Goal: Task Accomplishment & Management: Manage account settings

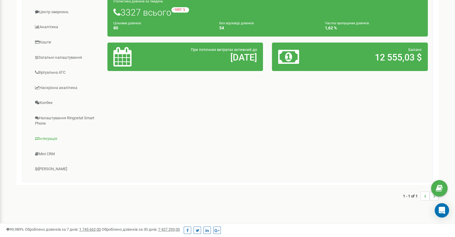
scroll to position [122, 0]
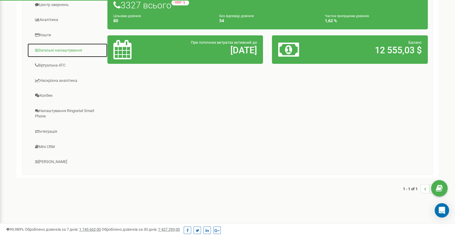
click at [75, 50] on link "Загальні налаштування" at bounding box center [67, 50] width 80 height 15
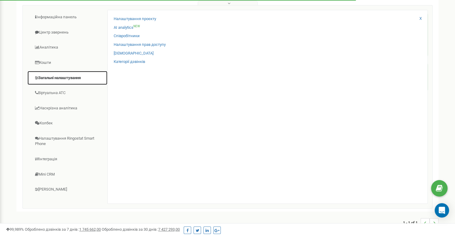
scroll to position [93, 0]
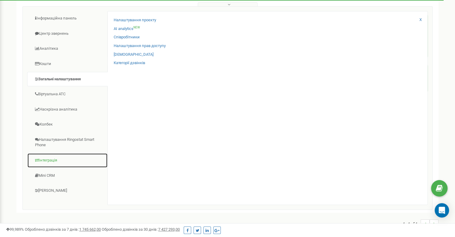
click at [54, 158] on link "Інтеграція" at bounding box center [67, 160] width 80 height 15
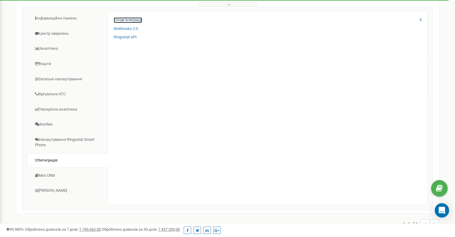
click at [140, 20] on link "Готові інтеграції" at bounding box center [128, 20] width 28 height 6
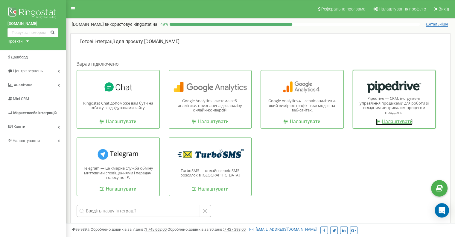
click at [394, 121] on link "Налаштувати" at bounding box center [394, 121] width 37 height 7
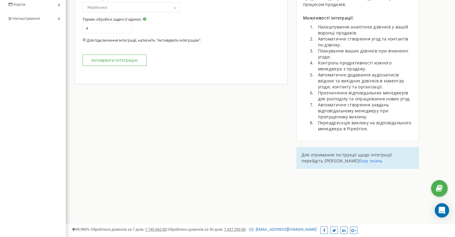
type input "0.1"
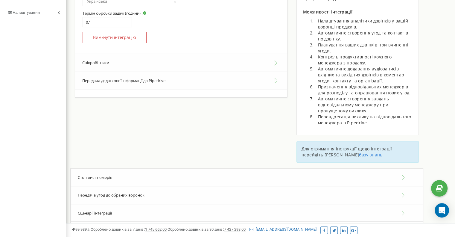
scroll to position [165, 0]
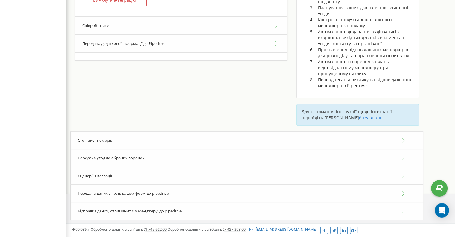
click at [157, 29] on button "Співробітники" at bounding box center [181, 25] width 212 height 18
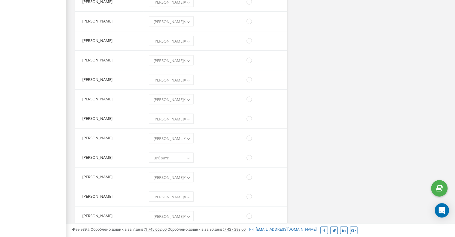
scroll to position [437, 0]
click at [191, 153] on span "Вибрати" at bounding box center [171, 157] width 41 height 8
click at [179, 154] on span "Вибрати" at bounding box center [171, 157] width 41 height 8
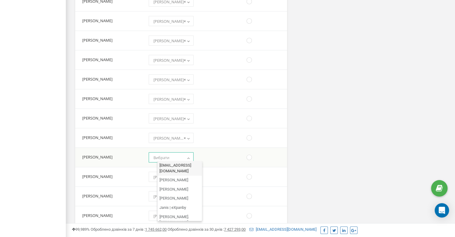
click at [179, 154] on span "Вибрати" at bounding box center [171, 157] width 41 height 8
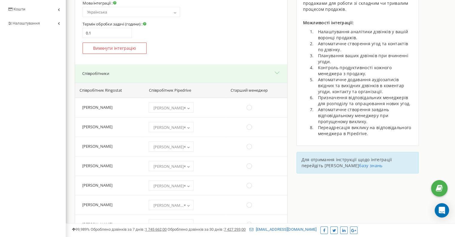
scroll to position [0, 0]
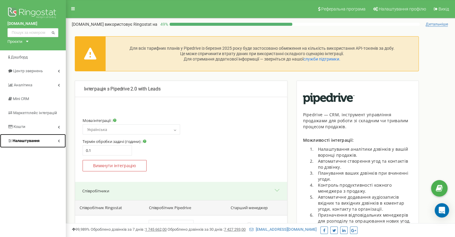
click at [58, 140] on icon at bounding box center [59, 140] width 2 height 3
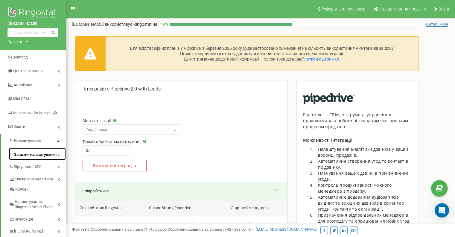
click at [61, 154] on link "Загальні налаштування" at bounding box center [37, 154] width 57 height 12
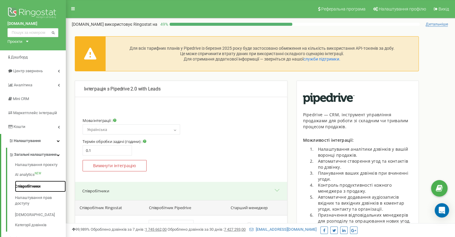
click at [37, 190] on link "Співробітники" at bounding box center [40, 186] width 51 height 12
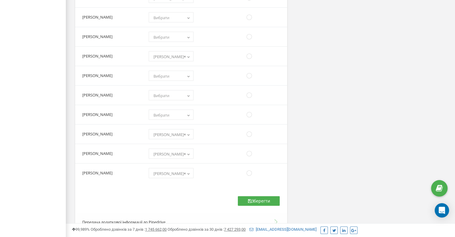
scroll to position [1436, 0]
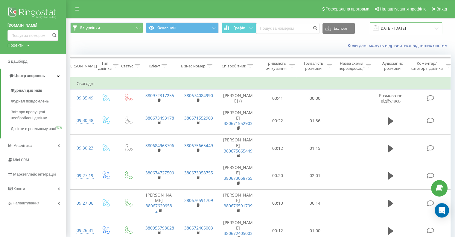
click at [411, 25] on input "22.08.2025 - 22.09.2025" at bounding box center [406, 28] width 72 height 12
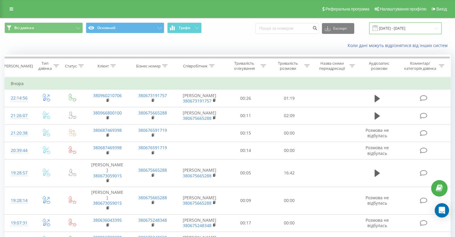
click at [424, 28] on input "22.08.2025 - 22.09.2025" at bounding box center [405, 28] width 72 height 12
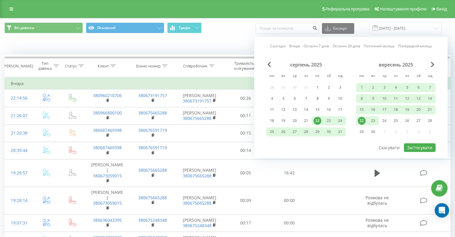
click at [375, 119] on div "23" at bounding box center [373, 121] width 8 height 8
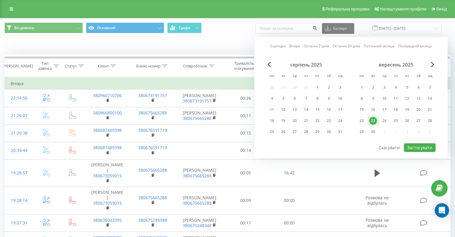
click at [375, 119] on div "23" at bounding box center [373, 121] width 8 height 8
click at [420, 145] on button "Застосувати" at bounding box center [420, 147] width 32 height 9
type input "23.09.2025 - 23.09.2025"
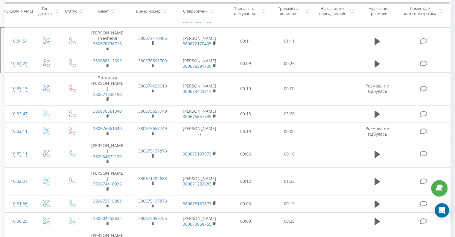
scroll to position [215, 0]
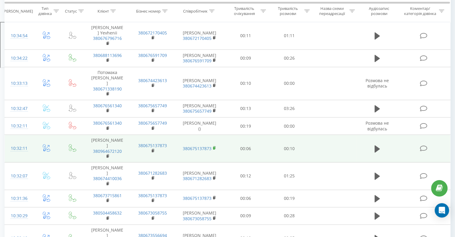
click at [215, 149] on rect at bounding box center [214, 148] width 2 height 3
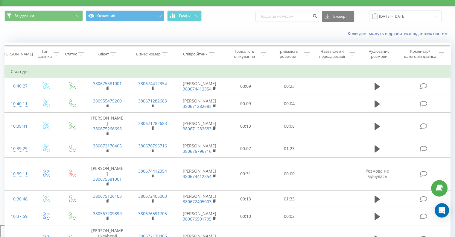
scroll to position [0, 0]
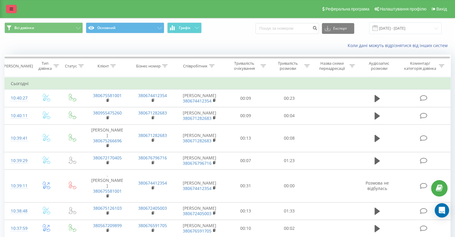
click at [11, 10] on icon at bounding box center [12, 9] width 4 height 4
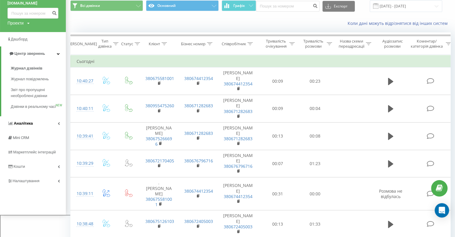
scroll to position [23, 0]
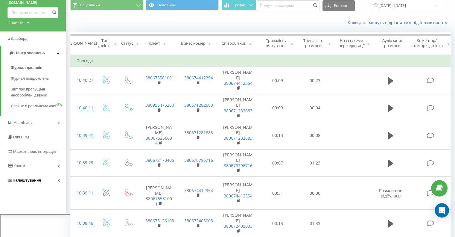
click at [59, 187] on link "Налаштування" at bounding box center [33, 180] width 66 height 14
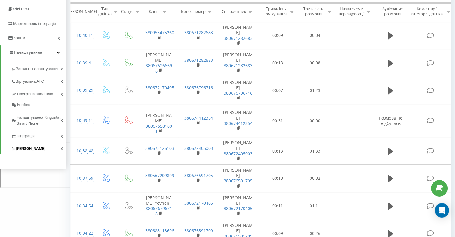
scroll to position [96, 0]
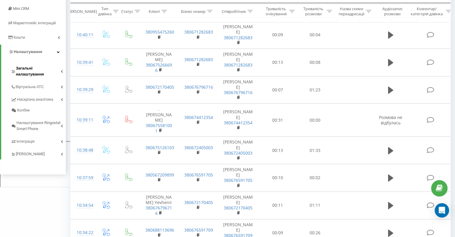
click at [63, 67] on link "Загальні налаштування" at bounding box center [38, 70] width 55 height 19
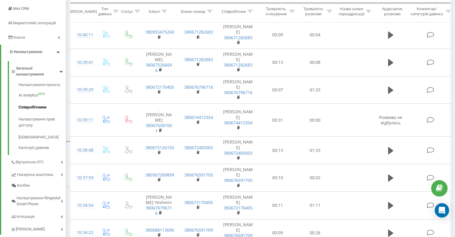
click at [37, 104] on span "Співробітники" at bounding box center [33, 107] width 28 height 6
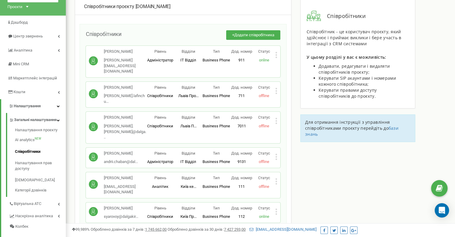
scroll to position [38, 0]
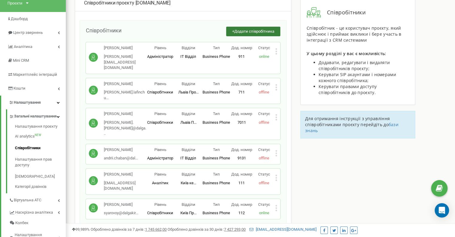
click at [247, 31] on span "Додати співробітника" at bounding box center [254, 31] width 40 height 4
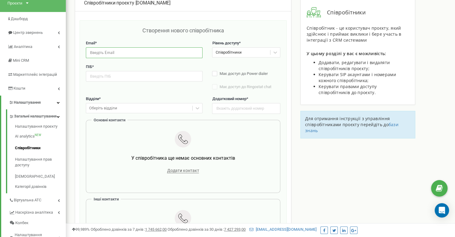
click at [145, 51] on input "email" at bounding box center [144, 52] width 117 height 10
paste input "[PERSON_NAME][EMAIL_ADDRESS][PERSON_NAME][DOMAIN_NAME]"
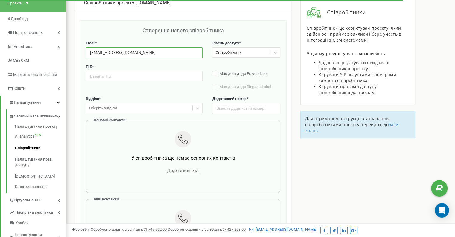
type input "[PERSON_NAME][EMAIL_ADDRESS][PERSON_NAME][DOMAIN_NAME]"
click at [141, 76] on input "text" at bounding box center [144, 76] width 117 height 10
click at [139, 77] on input "text" at bounding box center [144, 76] width 117 height 10
type input "М"
type input "V"
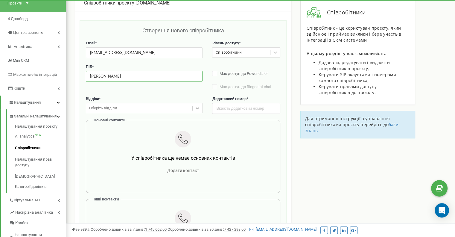
type input "[PERSON_NAME]"
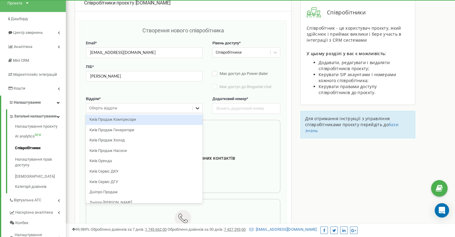
click at [198, 109] on icon at bounding box center [197, 108] width 6 height 6
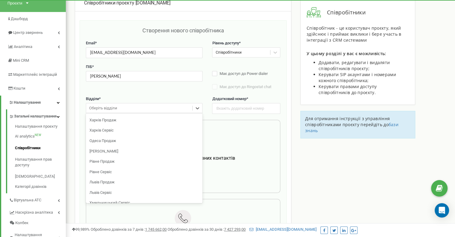
scroll to position [112, 0]
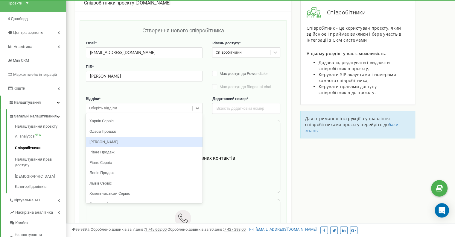
click at [145, 142] on div "Одеса Сервіс" at bounding box center [144, 142] width 117 height 10
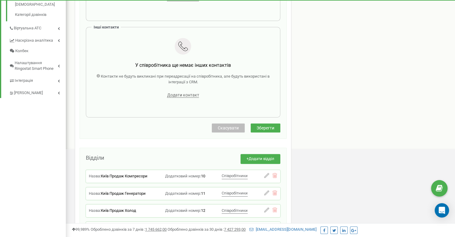
scroll to position [165, 0]
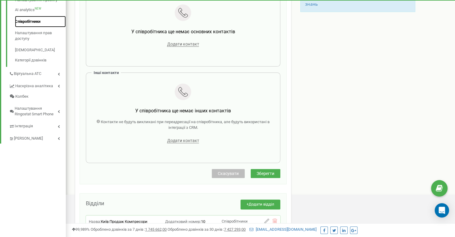
click at [38, 28] on link "Співробітники" at bounding box center [40, 22] width 51 height 12
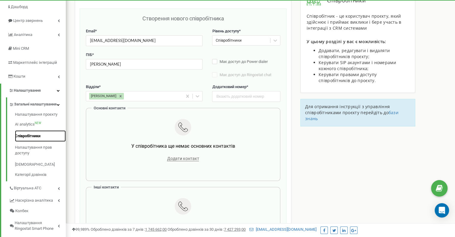
scroll to position [47, 0]
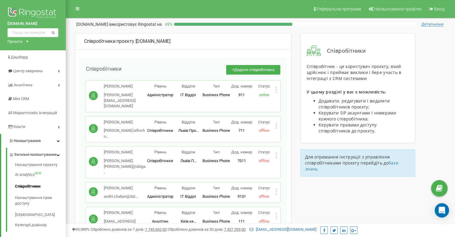
scroll to position [1189, 0]
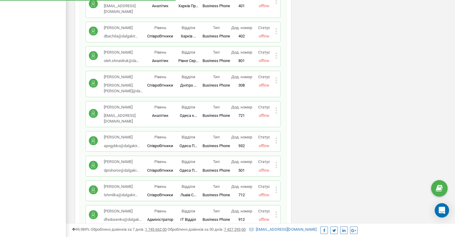
click at [276, 236] on icon at bounding box center [276, 236] width 1 height 1
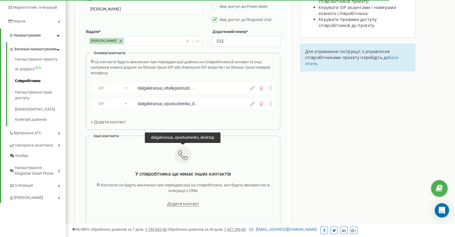
scroll to position [112, 0]
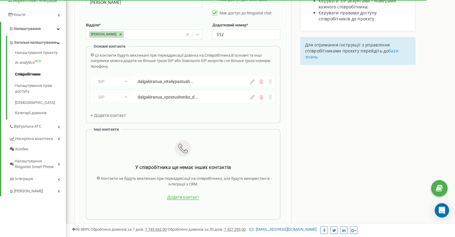
click at [183, 195] on span "Додати контакт" at bounding box center [183, 196] width 32 height 5
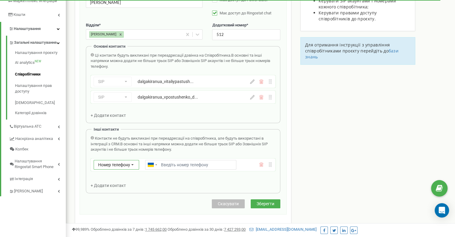
click at [138, 162] on icon at bounding box center [132, 165] width 11 height 10
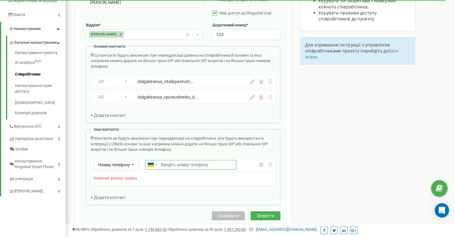
click at [173, 160] on input "Email *" at bounding box center [190, 165] width 91 height 10
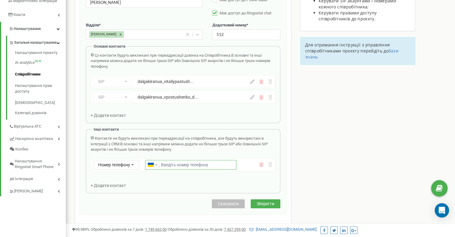
paste input "380676591719"
click at [263, 203] on div "Редагування співробітника Email * vitaliy.pastushenko@dalgakiran.ua Email недос…" at bounding box center [183, 80] width 207 height 267
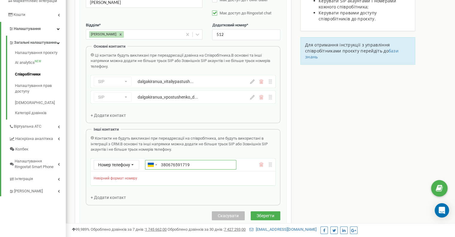
click at [162, 162] on input "380676591719" at bounding box center [190, 165] width 91 height 10
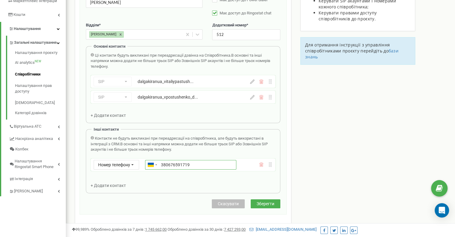
type input "[PHONE_NUMBER]"
click at [267, 206] on button "Зберегти" at bounding box center [266, 203] width 30 height 9
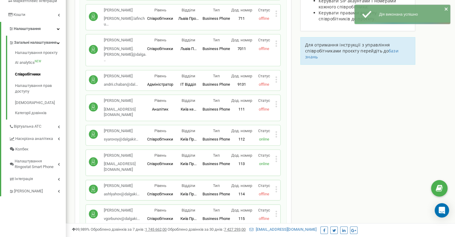
scroll to position [1263, 0]
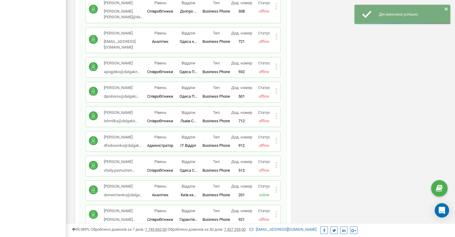
click at [276, 235] on icon at bounding box center [276, 235] width 1 height 1
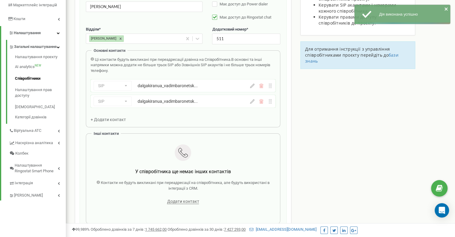
scroll to position [110, 0]
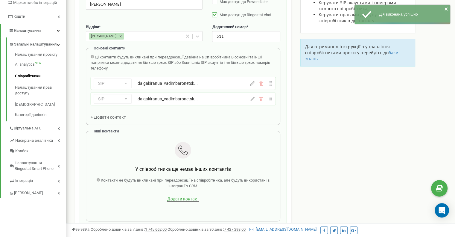
click at [187, 197] on span "Додати контакт" at bounding box center [183, 198] width 32 height 5
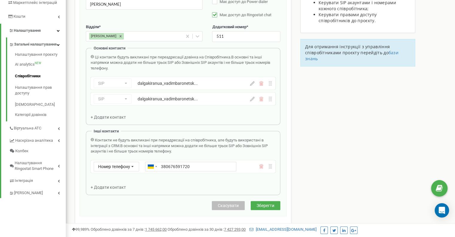
click at [161, 166] on input "380676591720" at bounding box center [190, 167] width 91 height 10
type input "+380676591720"
click at [268, 203] on span "Зберегти" at bounding box center [266, 205] width 18 height 5
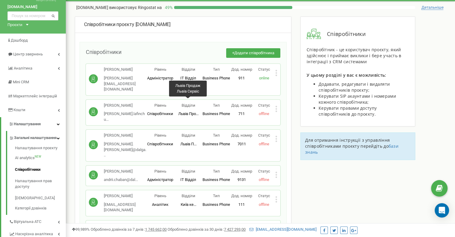
scroll to position [1661, 0]
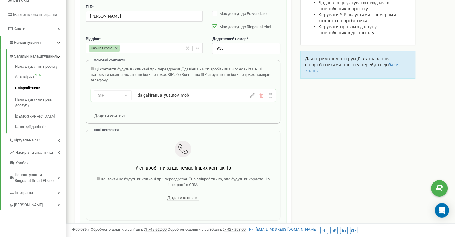
scroll to position [99, 0]
click at [179, 197] on span "Додати контакт" at bounding box center [183, 196] width 32 height 5
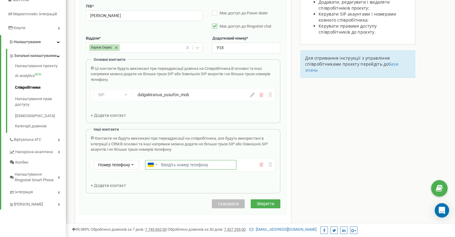
paste input "380676591767"
click at [160, 165] on input "380676591767" at bounding box center [190, 165] width 91 height 10
type input "+380676591767"
click at [263, 203] on span "Зберегти" at bounding box center [266, 203] width 18 height 5
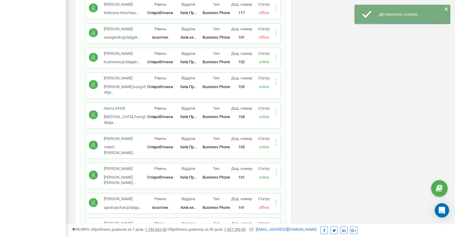
scroll to position [1637, 0]
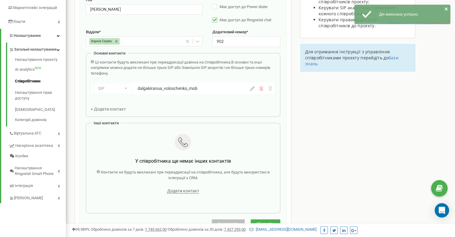
scroll to position [106, 0]
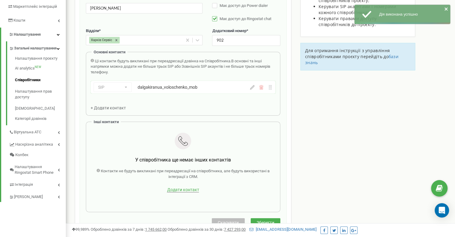
click at [180, 191] on span "Додати контакт" at bounding box center [183, 189] width 32 height 5
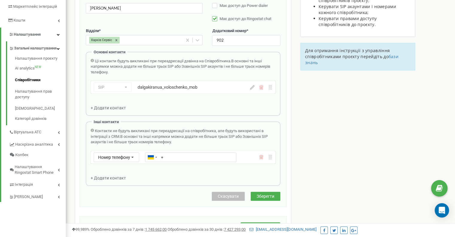
type input "+380672241164"
click at [264, 194] on span "Зберегти" at bounding box center [266, 196] width 18 height 5
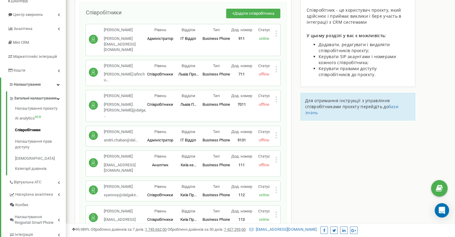
scroll to position [29, 0]
